Goal: Check status: Check status

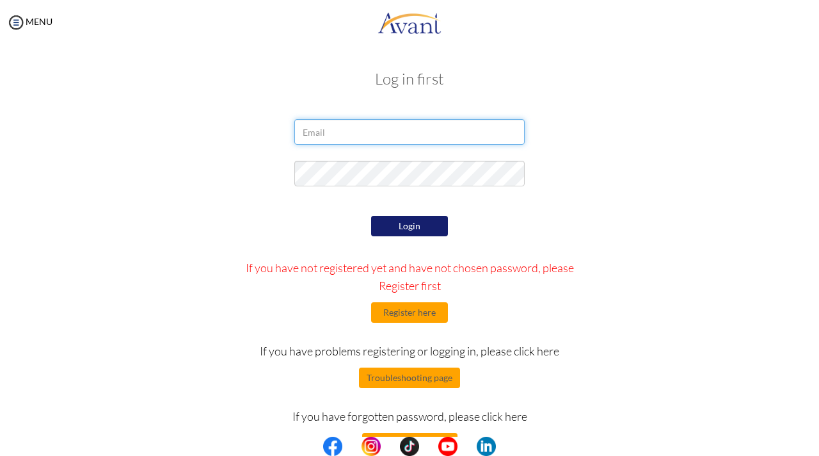
type input "[EMAIL_ADDRESS][DOMAIN_NAME]"
click at [432, 238] on div "Login If you have not registered yet and have not chosen password, please Regis…" at bounding box center [410, 333] width 374 height 241
click at [432, 235] on button "Login" at bounding box center [409, 226] width 77 height 20
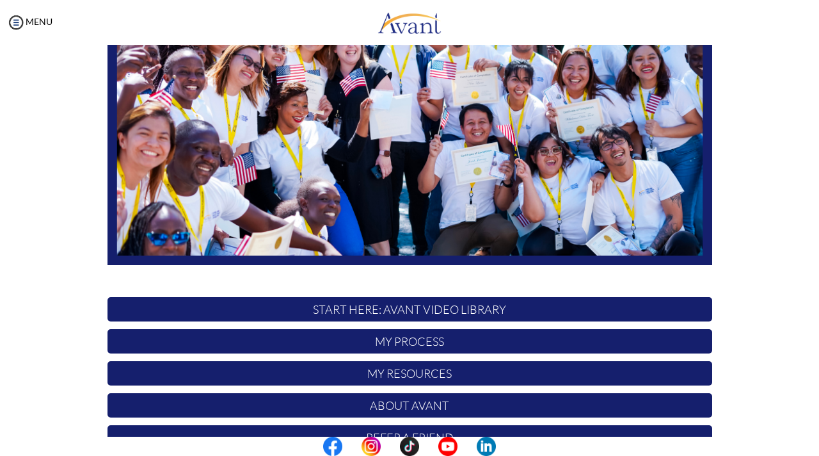
scroll to position [195, 0]
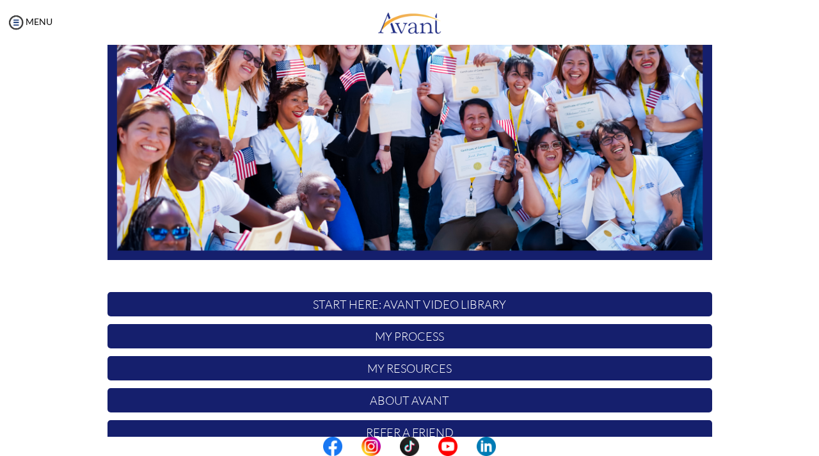
click at [396, 331] on p "My Process" at bounding box center [410, 336] width 605 height 24
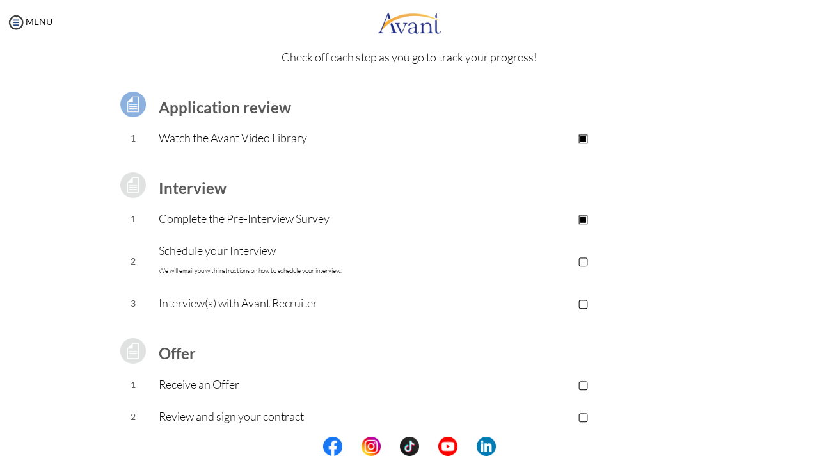
scroll to position [0, 0]
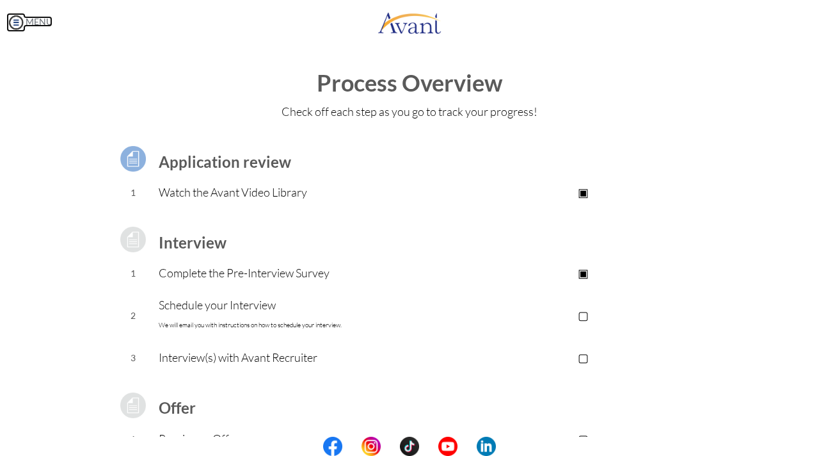
click at [15, 17] on img at bounding box center [15, 22] width 19 height 19
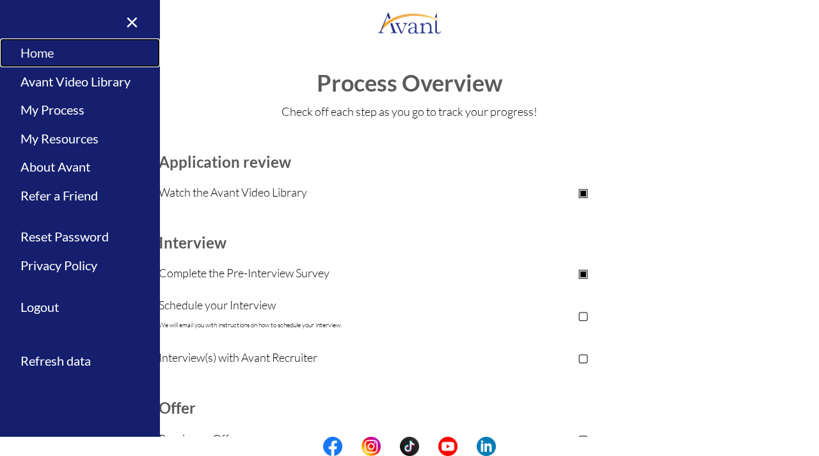
click at [47, 45] on link "Home" at bounding box center [80, 52] width 160 height 29
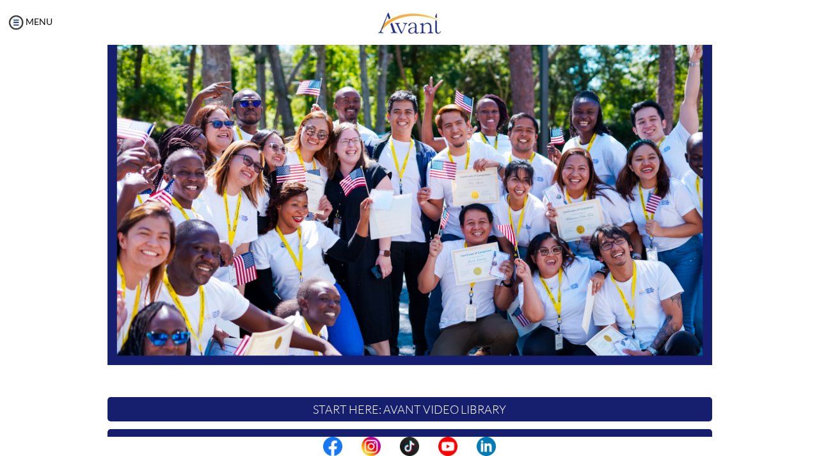
scroll to position [255, 0]
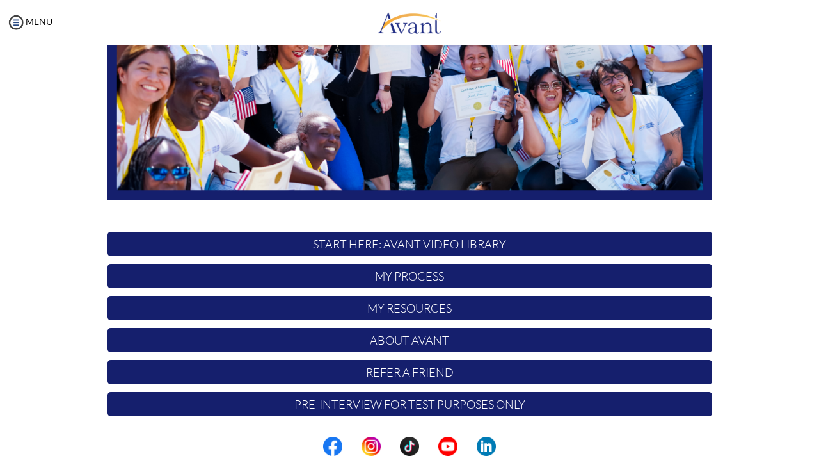
click at [420, 284] on p "My Process" at bounding box center [410, 276] width 605 height 24
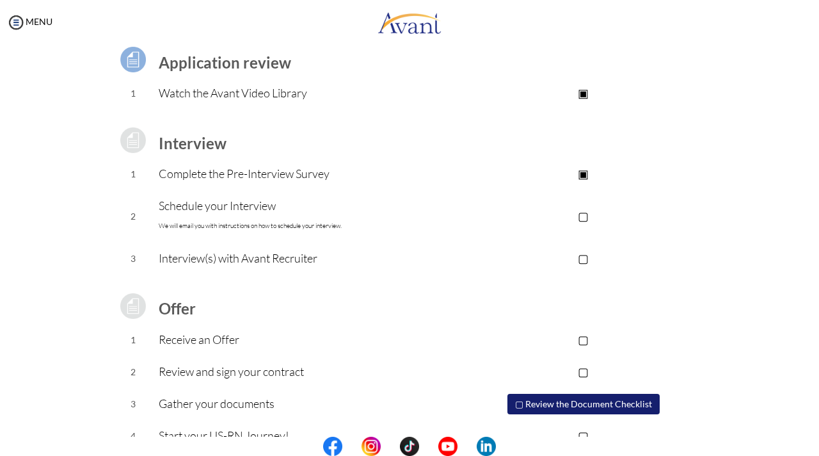
scroll to position [102, 0]
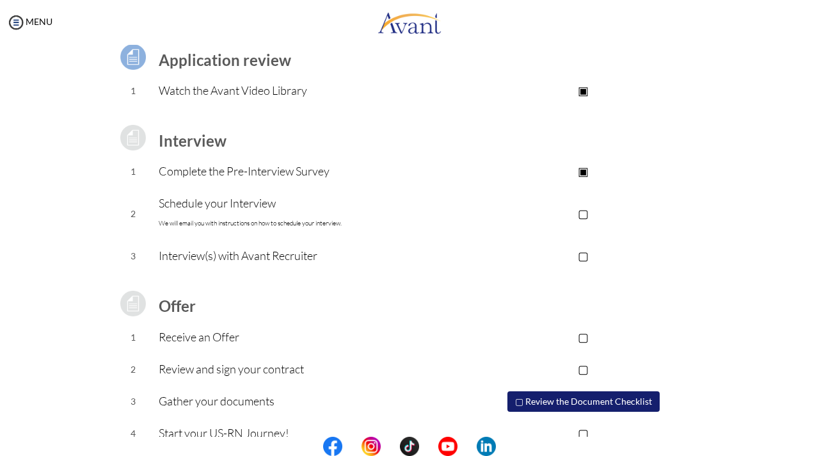
click at [586, 208] on p "▢" at bounding box center [583, 213] width 257 height 18
click at [591, 256] on p "▢" at bounding box center [583, 255] width 257 height 18
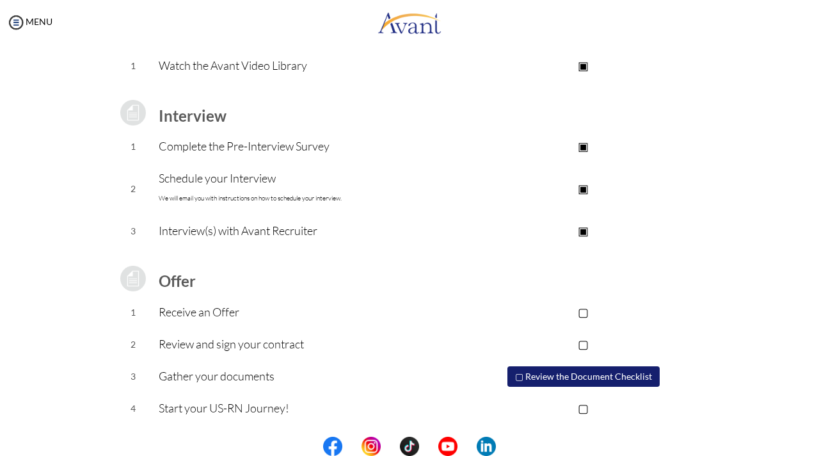
click at [585, 311] on p "▢" at bounding box center [583, 312] width 257 height 18
click at [586, 344] on p "▢" at bounding box center [583, 344] width 257 height 18
click at [570, 378] on button "▢ Review the Document Checklist" at bounding box center [584, 376] width 152 height 20
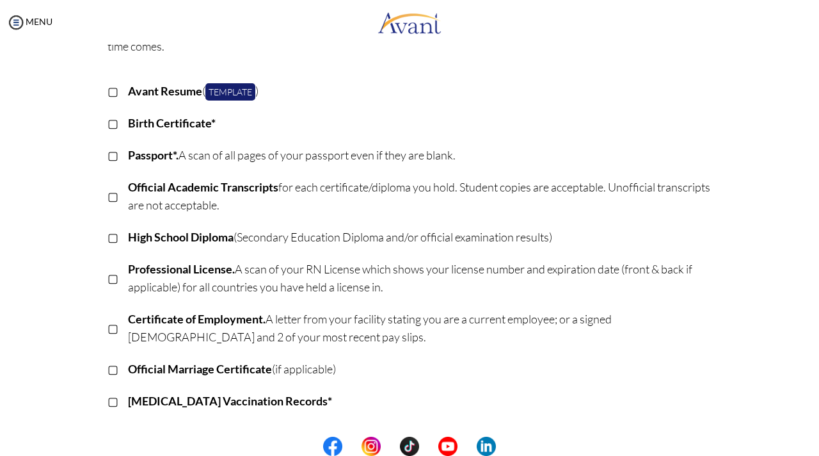
scroll to position [130, 0]
drag, startPoint x: 346, startPoint y: 373, endPoint x: 126, endPoint y: 319, distance: 226.7
click at [126, 319] on tbody "▢ Avant Resume ( Template ) ▢ Birth Certificate* ▢ Passport*. A scan of all pag…" at bounding box center [410, 246] width 605 height 342
click at [440, 408] on p "[MEDICAL_DATA] Vaccination Records*" at bounding box center [420, 400] width 584 height 18
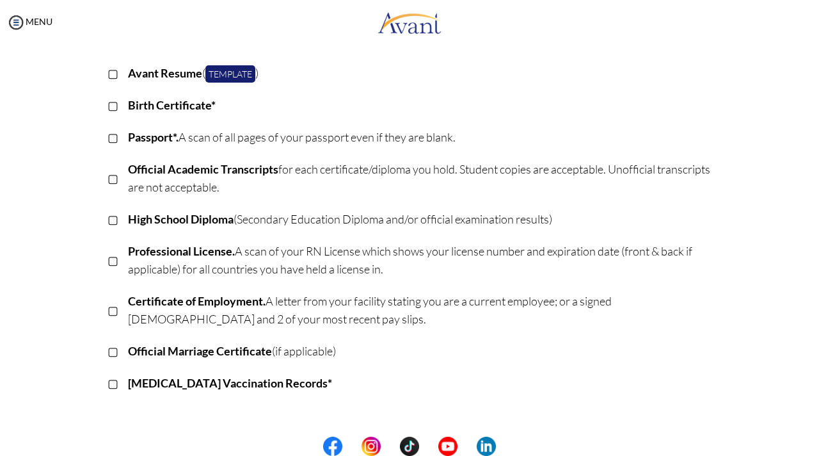
scroll to position [153, 0]
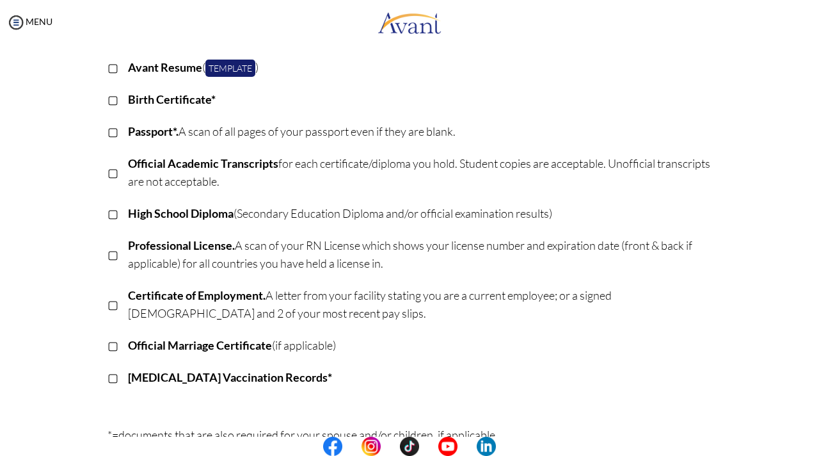
click at [355, 317] on p "Certificate of Employment. A letter from your facility stating you are a curren…" at bounding box center [420, 304] width 584 height 36
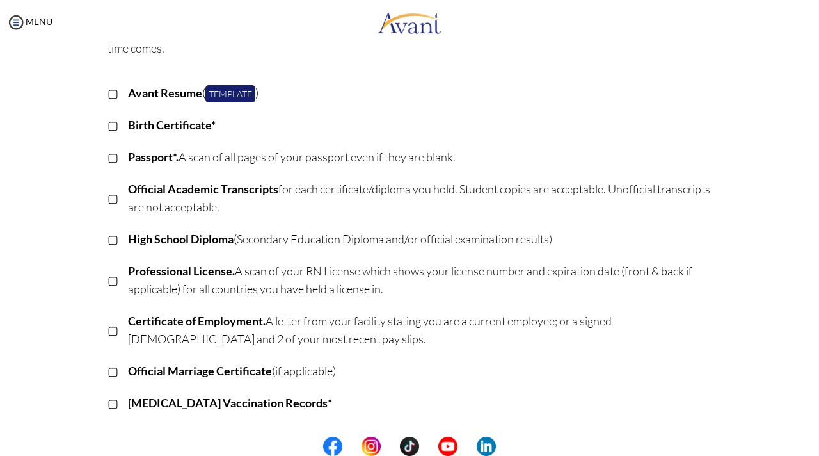
scroll to position [129, 0]
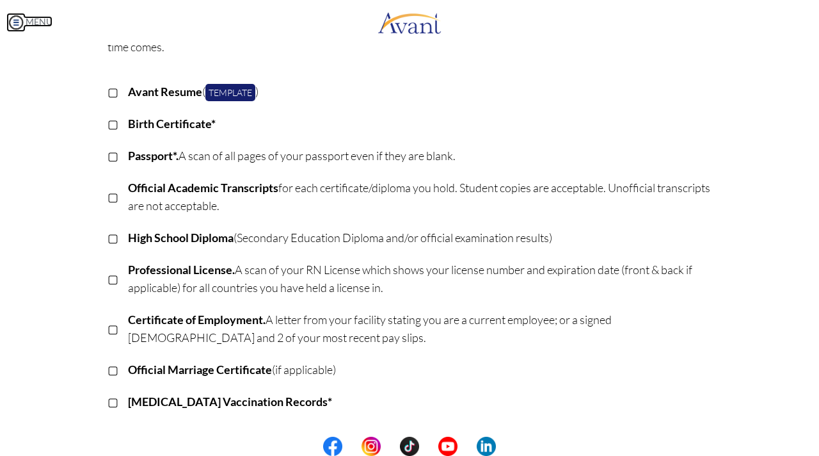
click at [10, 17] on img at bounding box center [15, 22] width 19 height 19
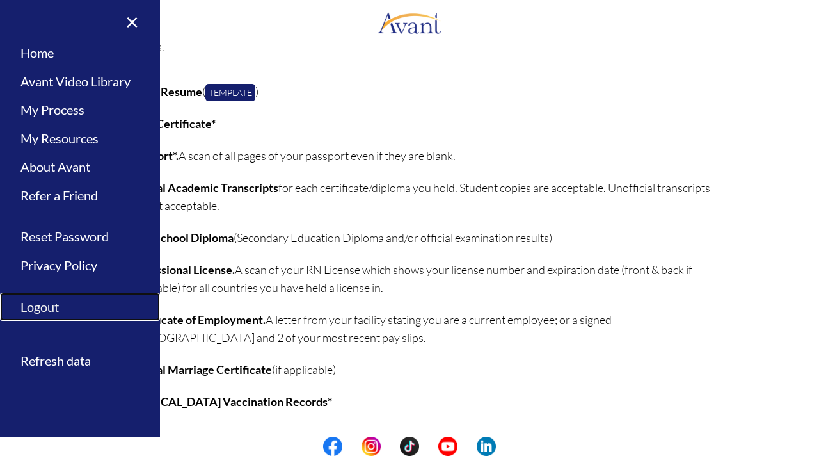
click at [41, 305] on link "Logout" at bounding box center [80, 307] width 160 height 29
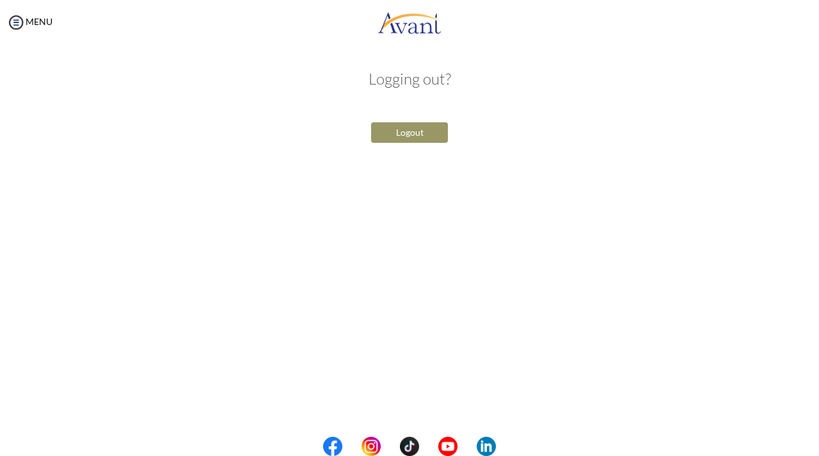
click at [420, 138] on button "Logout" at bounding box center [409, 132] width 77 height 20
